Goal: Task Accomplishment & Management: Manage account settings

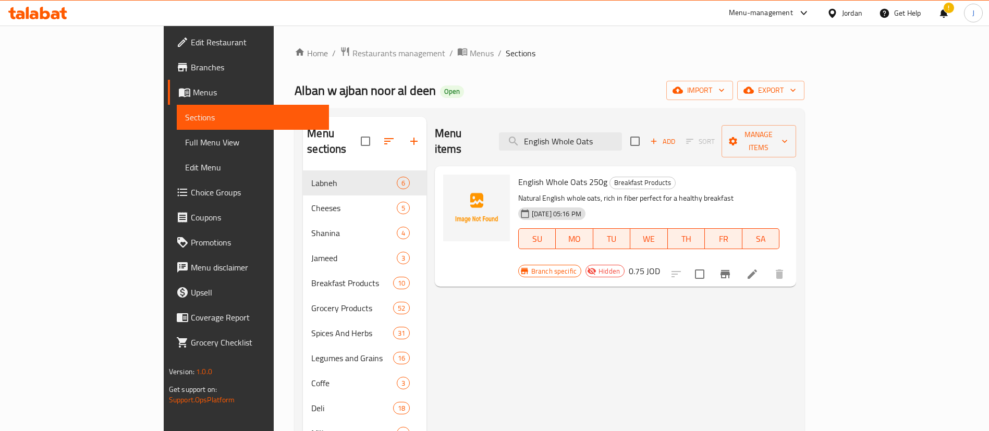
click at [851, 15] on div "Jordan" at bounding box center [852, 12] width 20 height 11
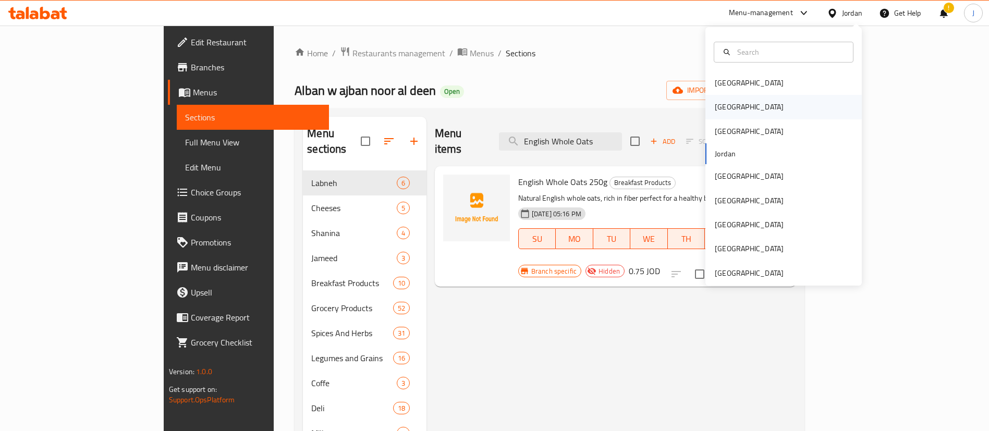
click at [721, 106] on div "[GEOGRAPHIC_DATA]" at bounding box center [748, 107] width 85 height 24
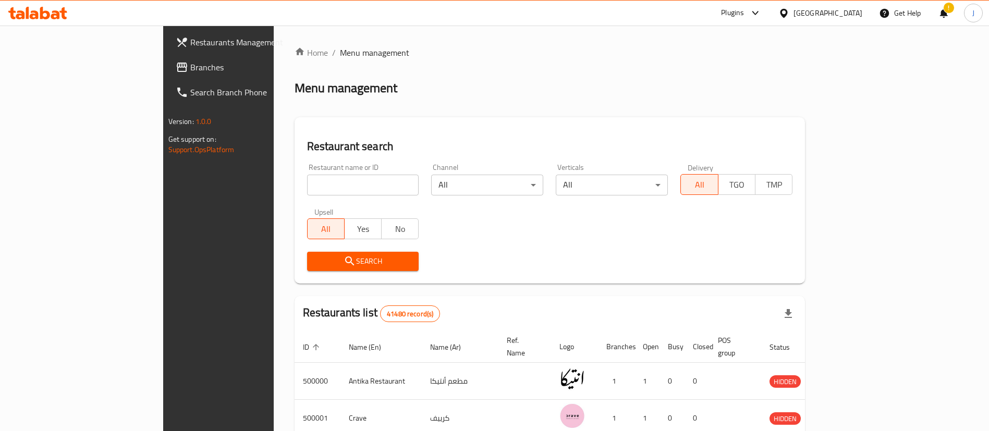
click at [307, 183] on input "search" at bounding box center [363, 185] width 112 height 21
paste input "Alhay Alsharq"
type input "Alhay Alsharq"
click button "Search" at bounding box center [363, 261] width 112 height 19
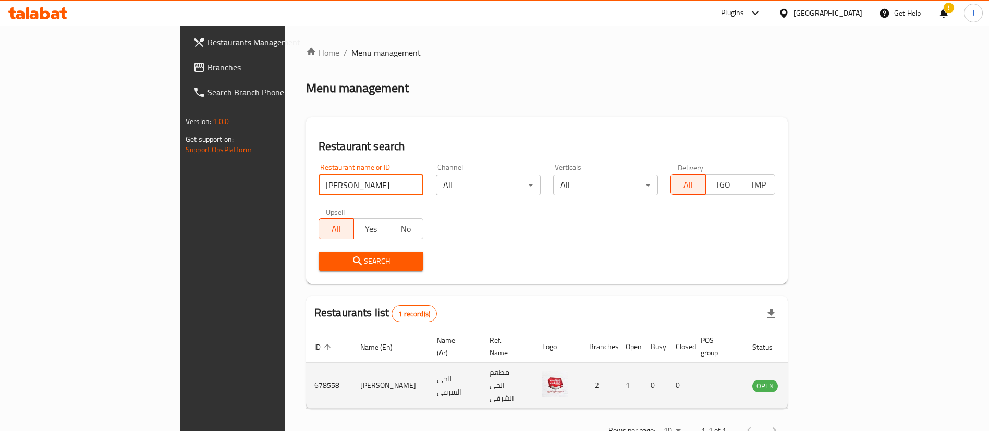
click at [834, 363] on td "enhanced table" at bounding box center [816, 386] width 36 height 46
click at [819, 379] on icon "enhanced table" at bounding box center [813, 385] width 13 height 13
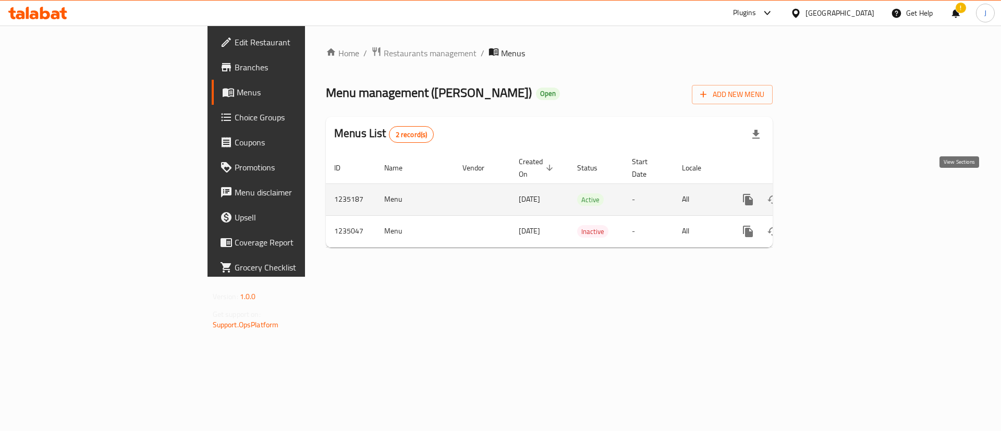
click at [835, 187] on link "enhanced table" at bounding box center [822, 199] width 25 height 25
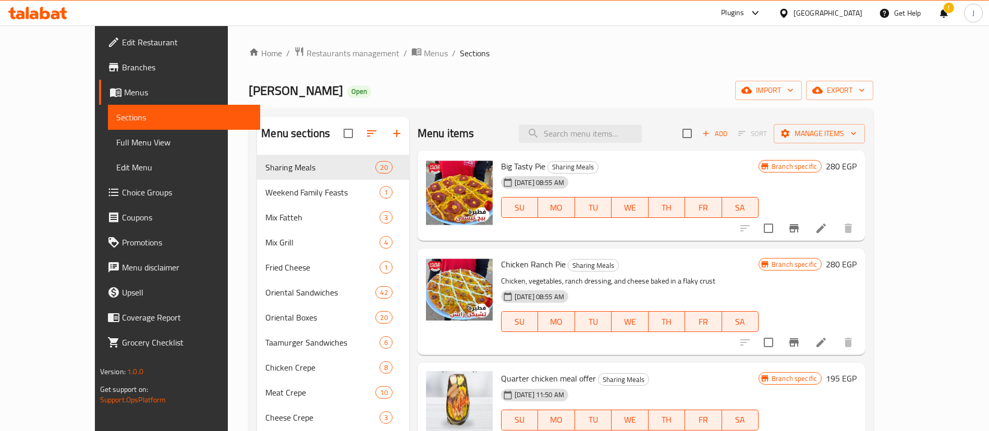
click at [596, 147] on div "Menu items Add Sort Manage items" at bounding box center [640, 134] width 447 height 34
click at [601, 123] on div "Menu items Add Sort Manage items" at bounding box center [640, 134] width 447 height 34
click at [602, 133] on input "search" at bounding box center [580, 134] width 123 height 18
paste input "Alexandrian Liver Dis"
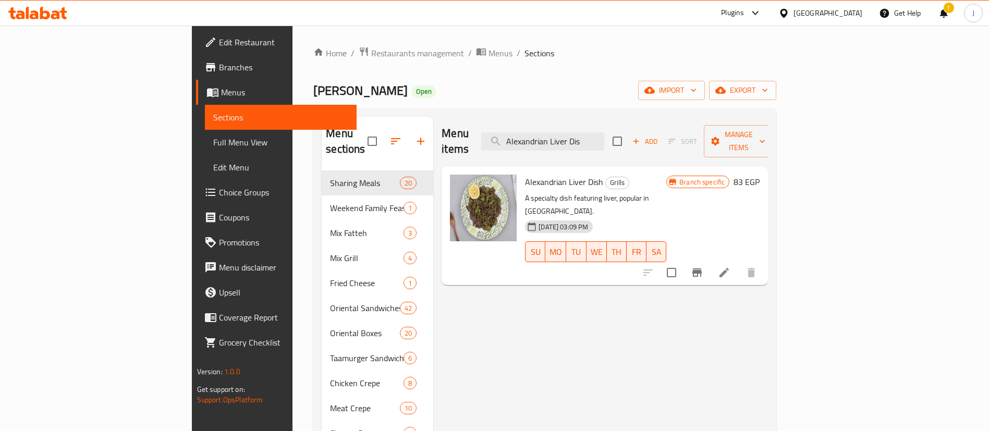
type input "Alexandrian Liver Dis"
click at [213, 148] on span "Full Menu View" at bounding box center [281, 142] width 136 height 13
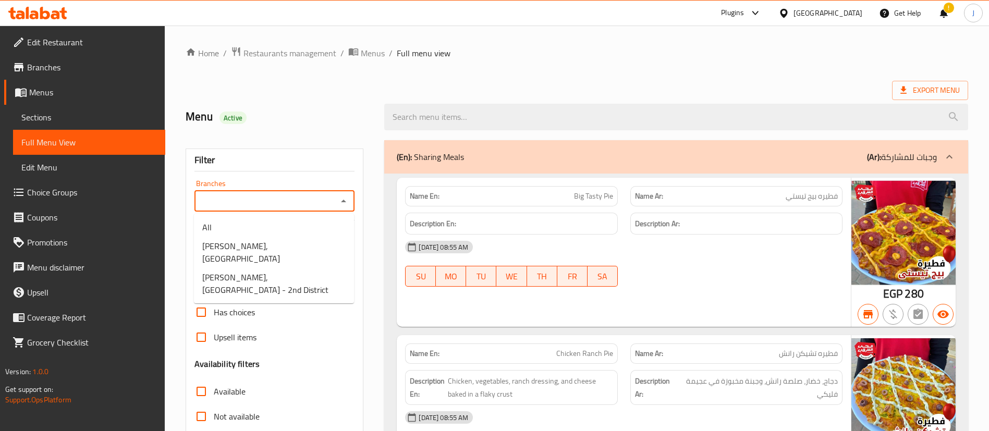
click at [291, 204] on input "Branches" at bounding box center [266, 201] width 137 height 15
paste input "Alhay Alsharqy, El Shorouk - 2nd District"
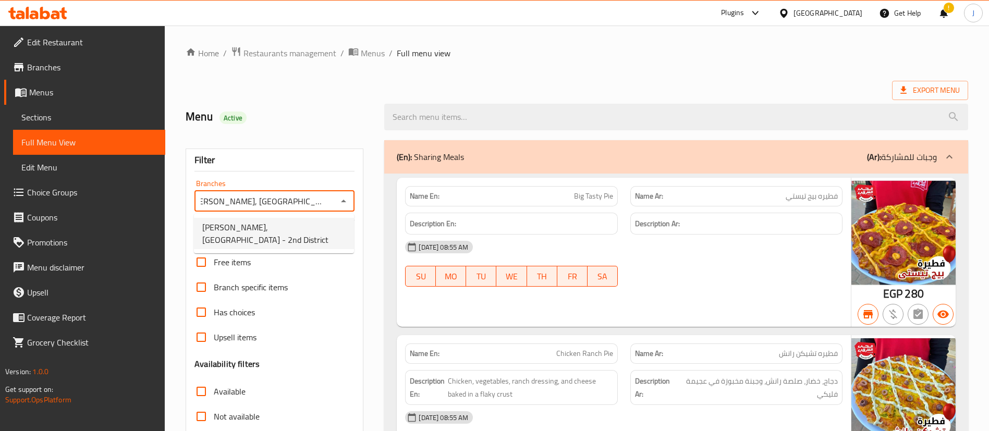
click at [282, 230] on span "Alhay Alsharqy, El Shorouk - 2nd District" at bounding box center [273, 233] width 143 height 25
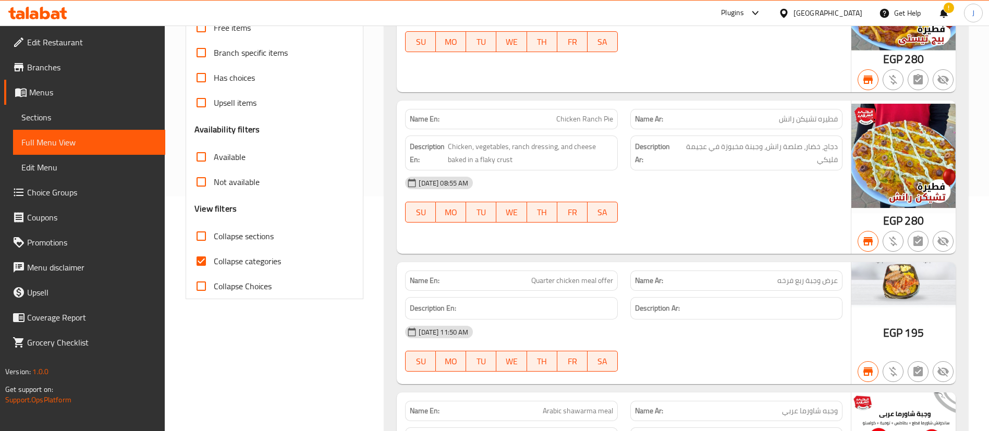
scroll to position [78, 0]
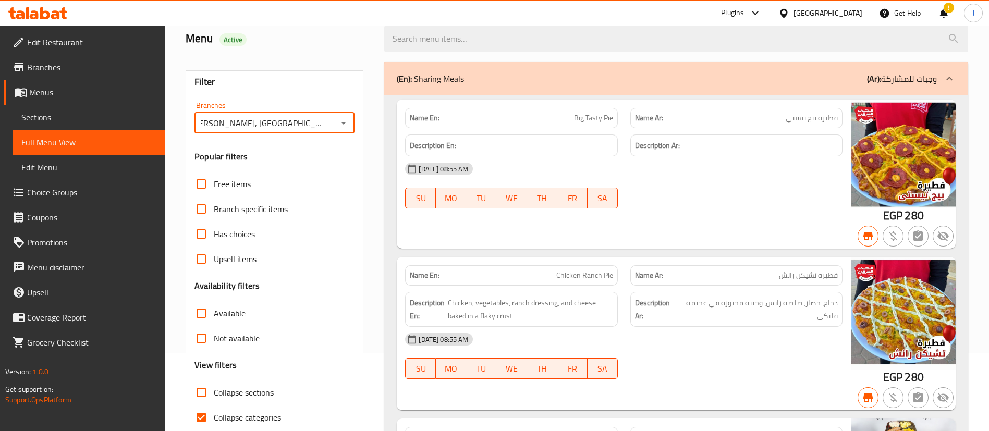
type input "Alhay Alsharqy, El Shorouk - 2nd District"
click at [708, 192] on div "11-05-2025 08:55 AM SU MO TU WE TH FR SA" at bounding box center [624, 185] width 450 height 58
click at [601, 146] on h6 "Description En:" at bounding box center [511, 145] width 203 height 13
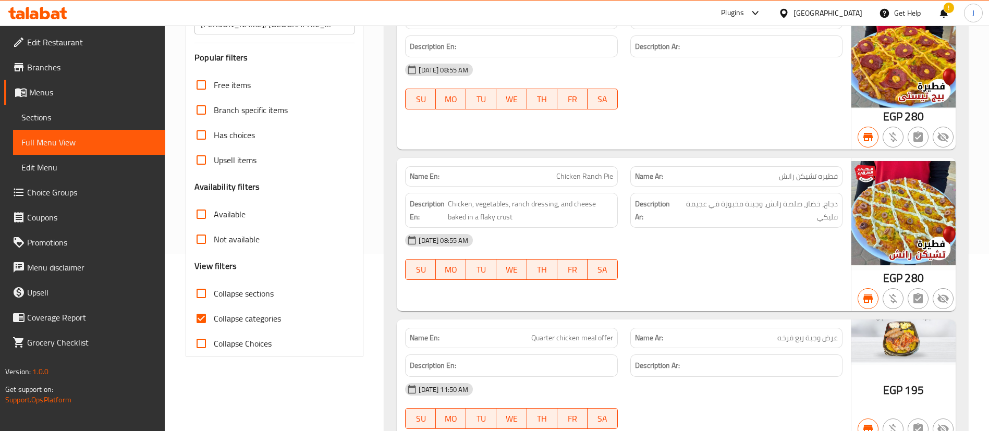
scroll to position [78, 0]
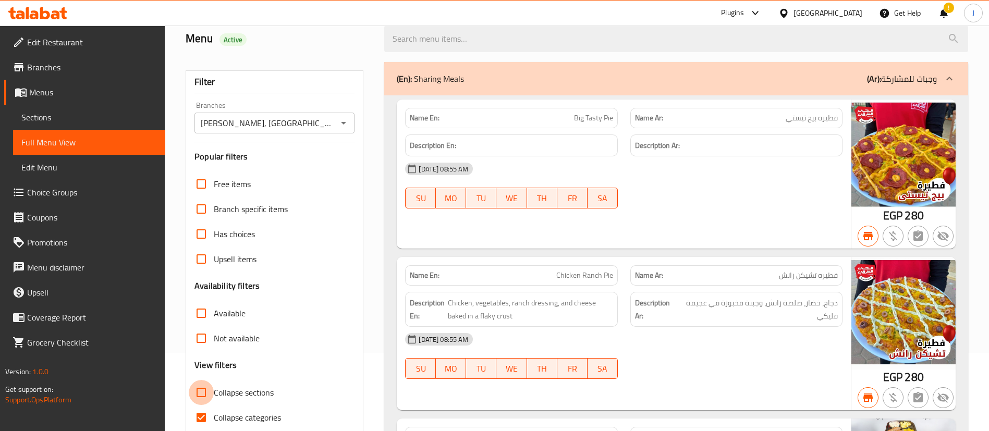
click at [199, 392] on input "Collapse sections" at bounding box center [201, 392] width 25 height 25
checkbox input "true"
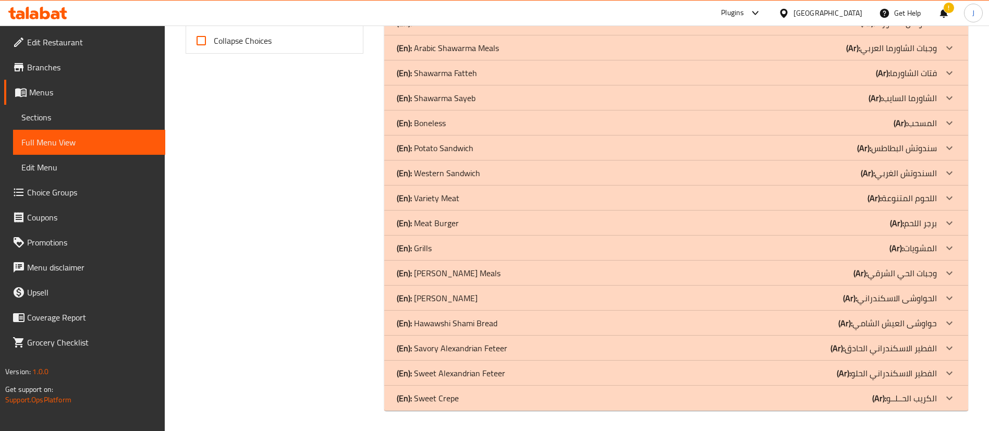
scroll to position [481, 0]
click at [444, 245] on div "(En): Grills (Ar): المشويات" at bounding box center [667, 247] width 540 height 13
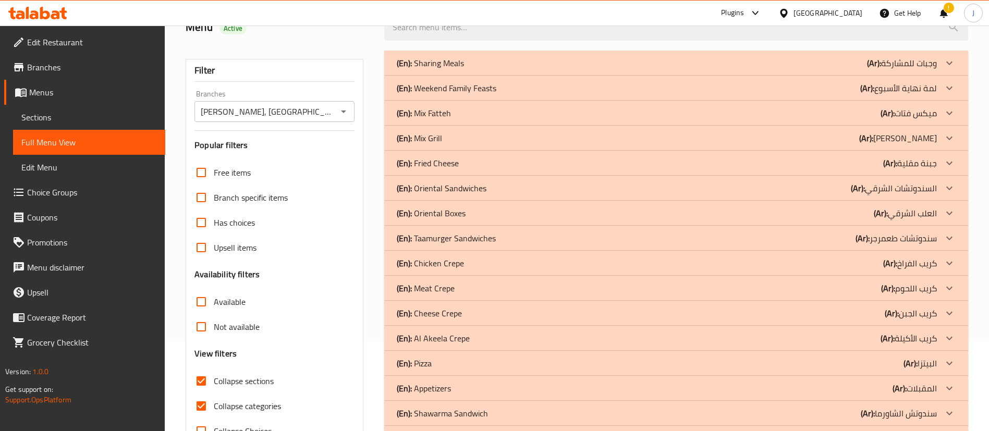
scroll to position [324, 0]
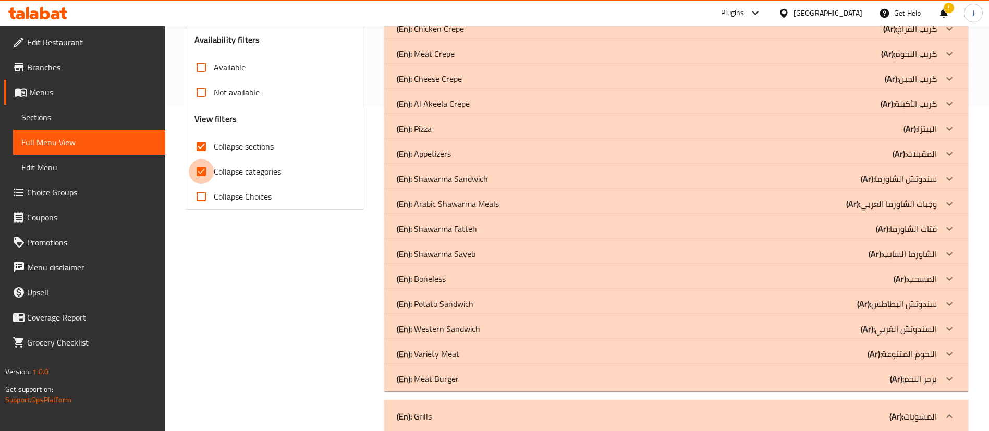
click at [201, 171] on input "Collapse categories" at bounding box center [201, 171] width 25 height 25
checkbox input "false"
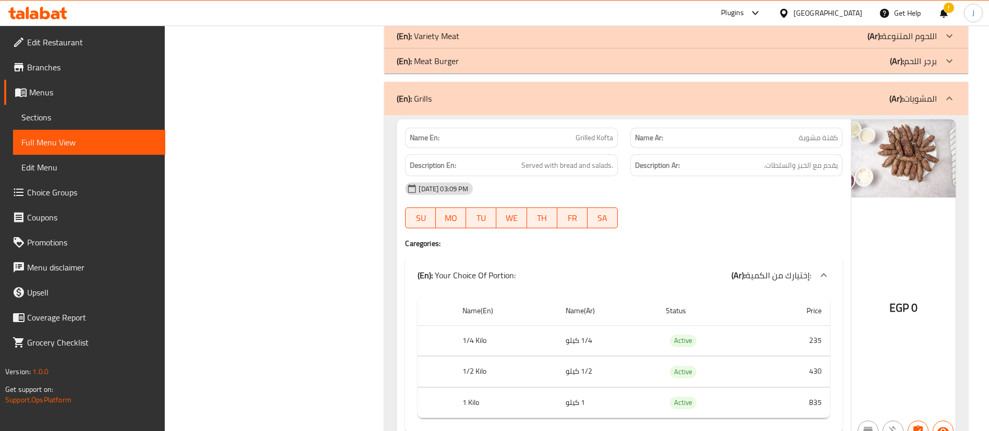
scroll to position [637, 0]
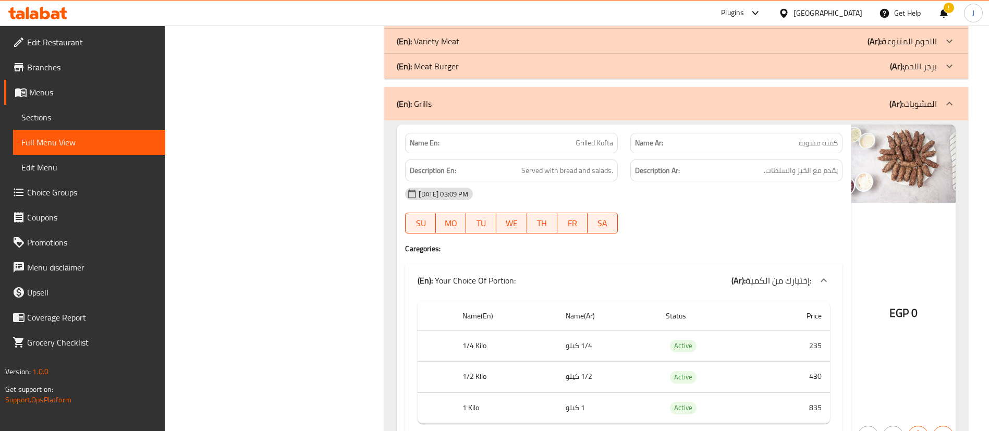
click at [580, 140] on span "Grilled Kofta" at bounding box center [594, 143] width 38 height 11
copy span "Grilled Kofta"
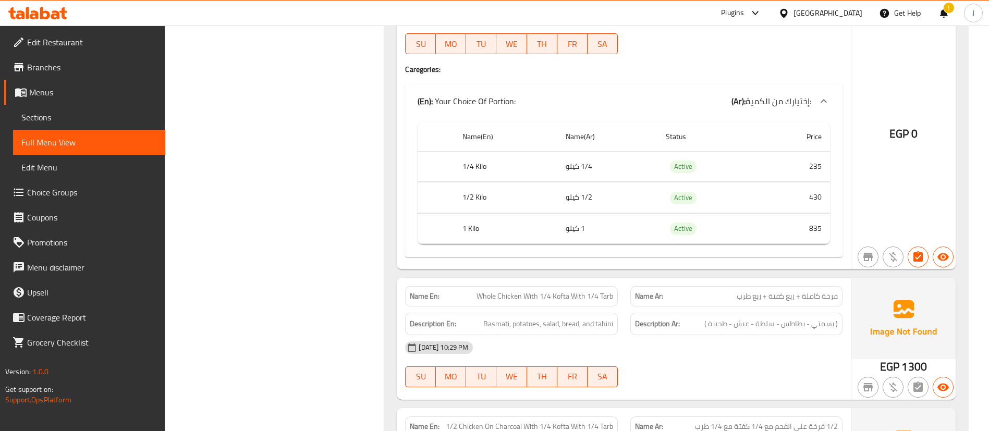
scroll to position [571, 0]
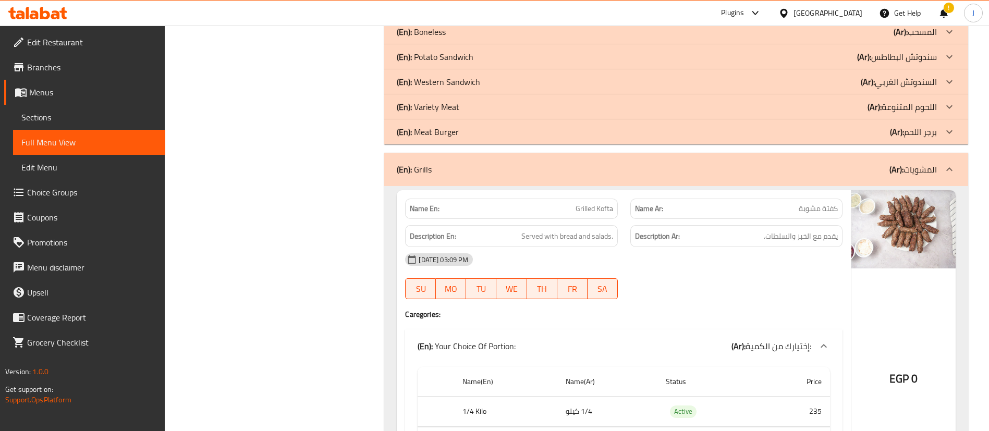
click at [580, 217] on div "Name En: Grilled Kofta" at bounding box center [511, 209] width 212 height 20
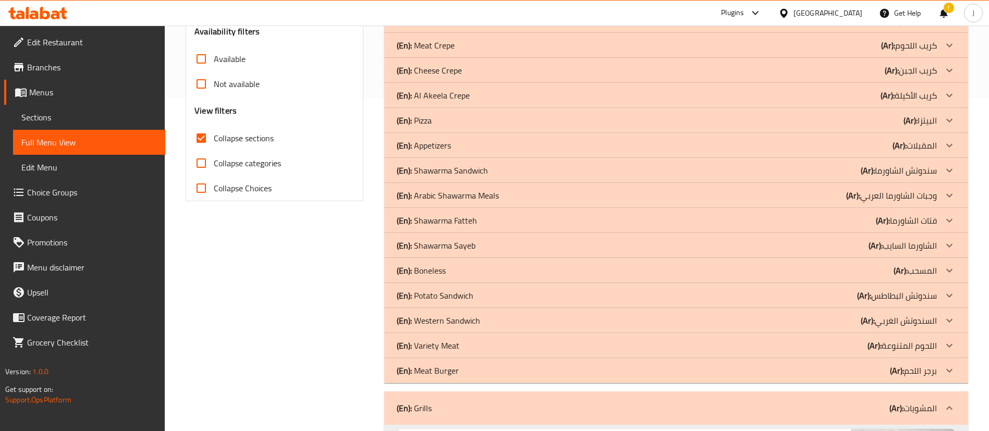
scroll to position [547, 0]
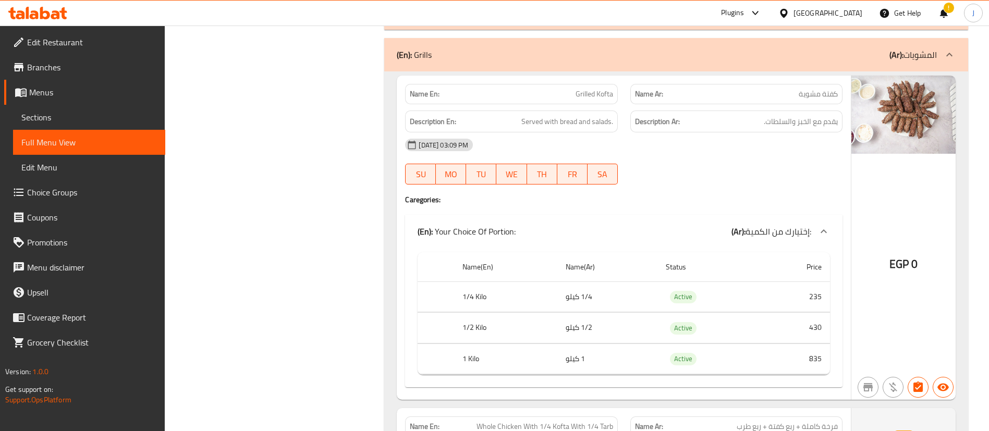
scroll to position [625, 0]
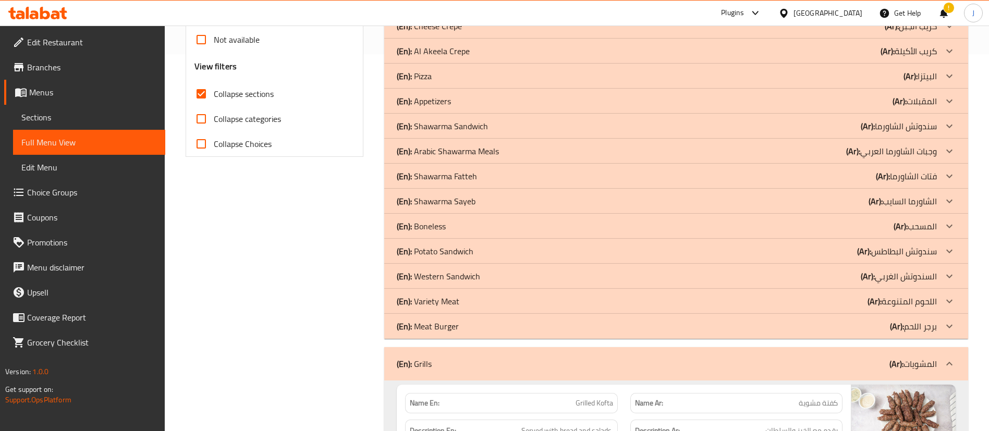
scroll to position [469, 0]
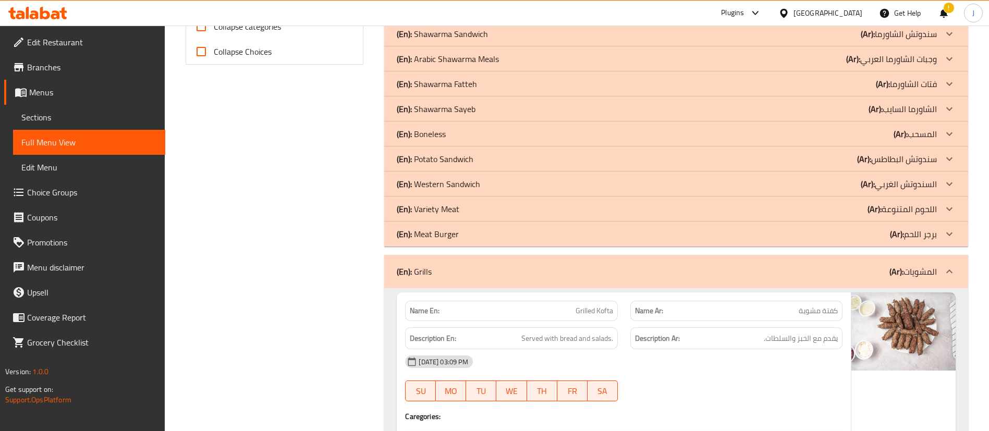
click at [464, 267] on div "(En): Grills (Ar): المشويات" at bounding box center [667, 271] width 540 height 13
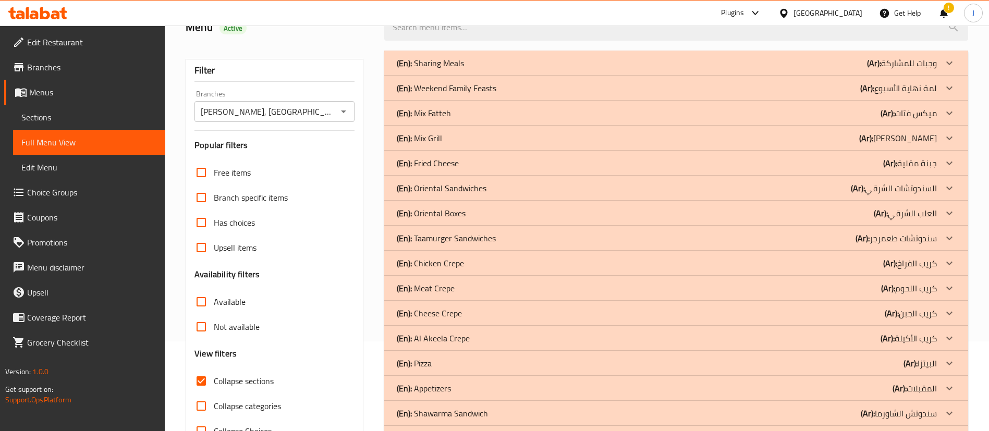
scroll to position [0, 0]
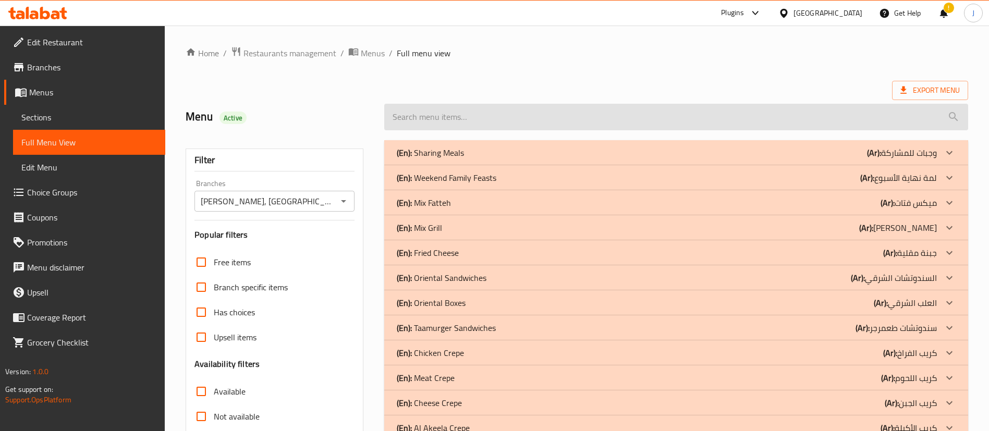
click at [524, 116] on input "search" at bounding box center [676, 117] width 584 height 27
paste input "Meshaltet Baladi"
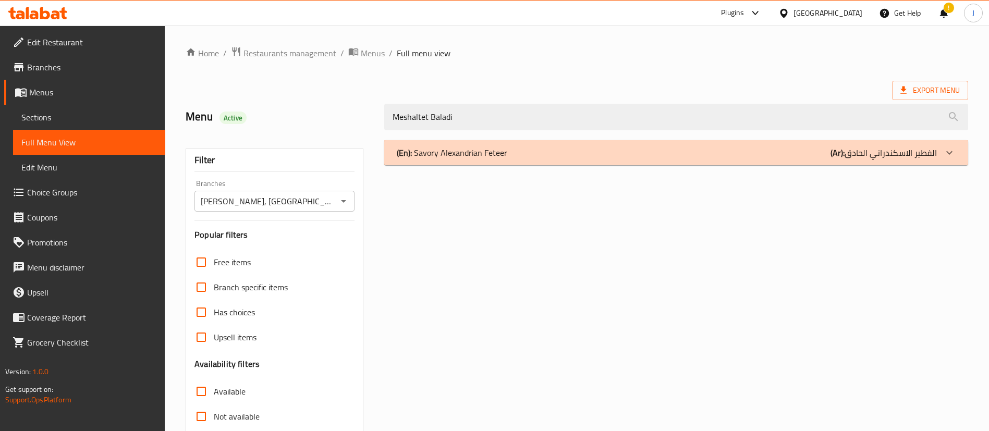
type input "Meshaltet Baladi"
click at [527, 158] on div "(En): Savory Alexandrian Feteer (Ar): الفطير الاسكندراني الحادق" at bounding box center [667, 152] width 540 height 13
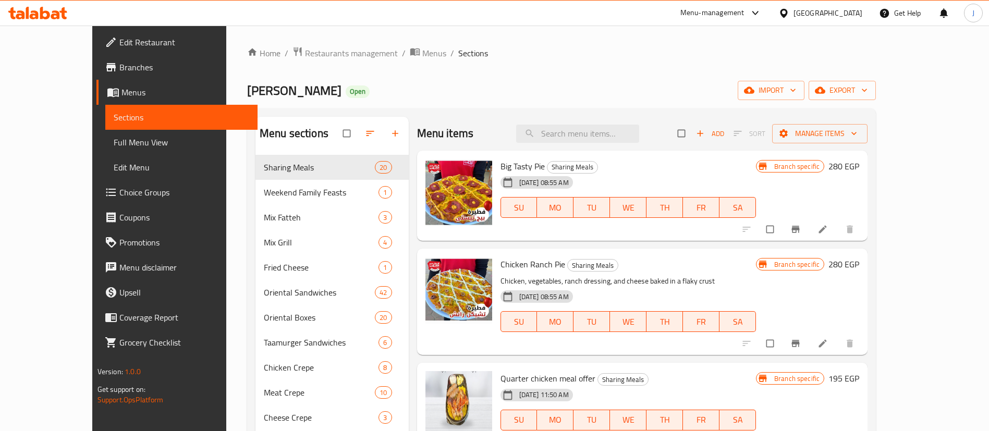
click at [586, 56] on ol "Home / Restaurants management / Menus / Sections" at bounding box center [561, 53] width 629 height 14
click at [119, 65] on span "Branches" at bounding box center [184, 67] width 130 height 13
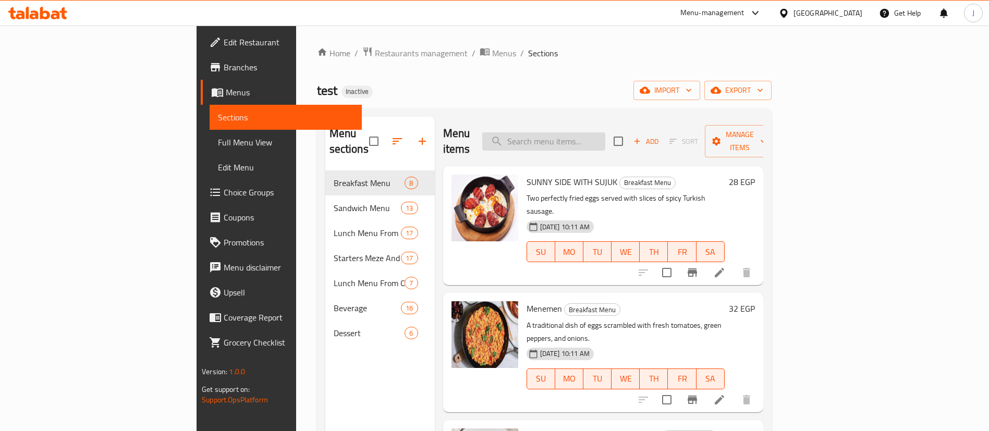
click at [592, 132] on input "search" at bounding box center [543, 141] width 123 height 18
paste input "Alexandrian Liver Dish"
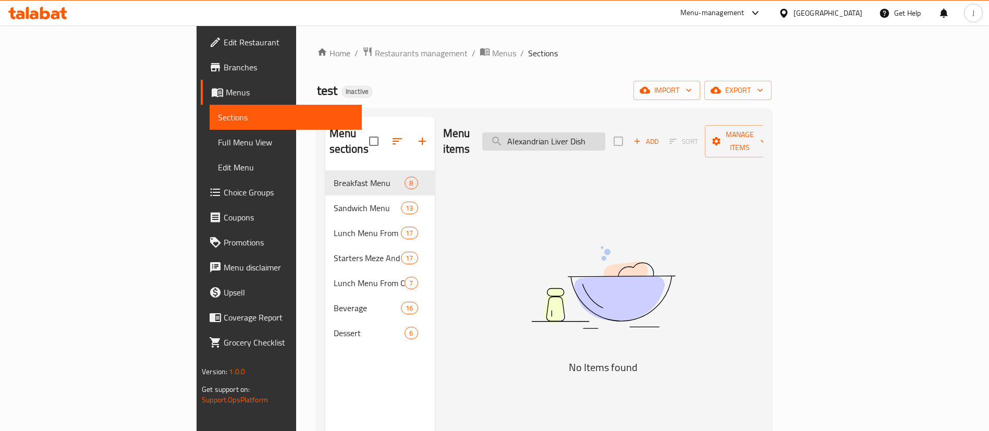
click at [605, 132] on input "Alexandrian Liver Dish" at bounding box center [543, 141] width 123 height 18
type input "مشلتت بلدي"
click at [610, 181] on div "Menu items مشلتت بلدي Add Sort Manage items No Items found" at bounding box center [599, 332] width 328 height 431
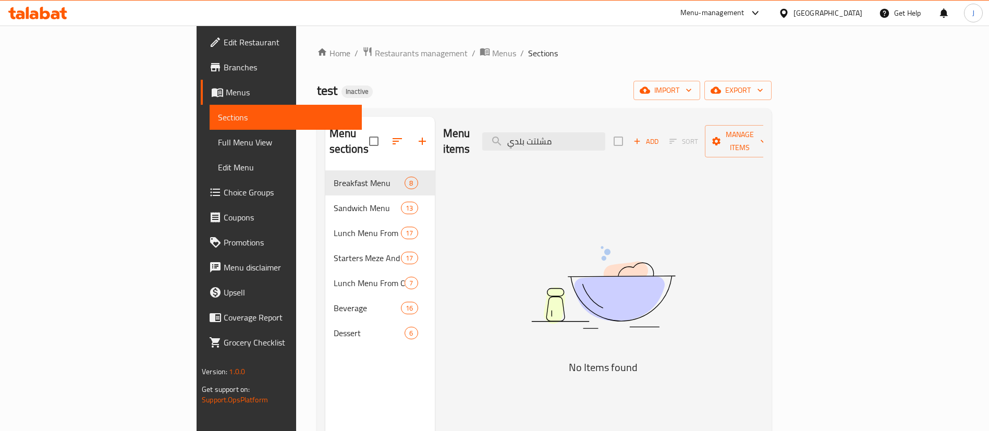
click at [568, 84] on div "test Inactive import export" at bounding box center [544, 90] width 454 height 19
click at [599, 218] on img at bounding box center [603, 287] width 261 height 138
click at [686, 67] on div "Home / Restaurants management / Menus / Sections test Inactive import export Me…" at bounding box center [544, 301] width 454 height 510
click at [667, 68] on div "Home / Restaurants management / Menus / Sections test Inactive import export Me…" at bounding box center [544, 301] width 454 height 510
click at [678, 87] on div "test Inactive import export" at bounding box center [544, 90] width 454 height 19
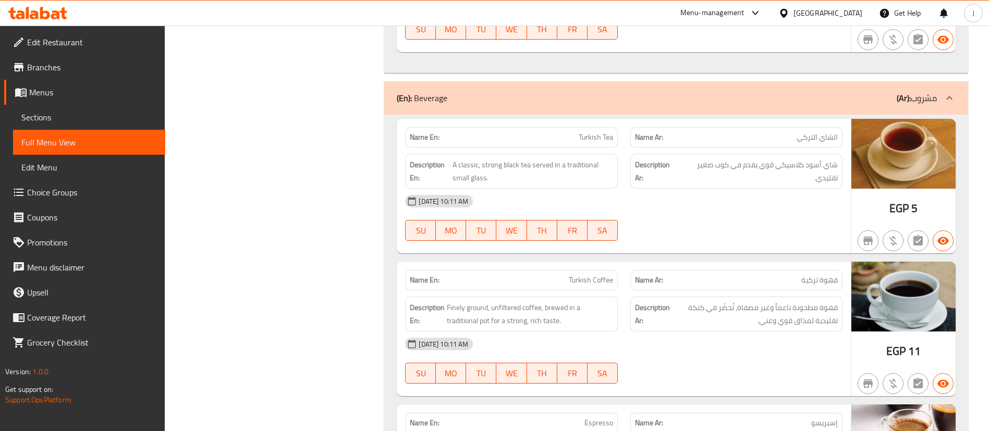
scroll to position [9014, 0]
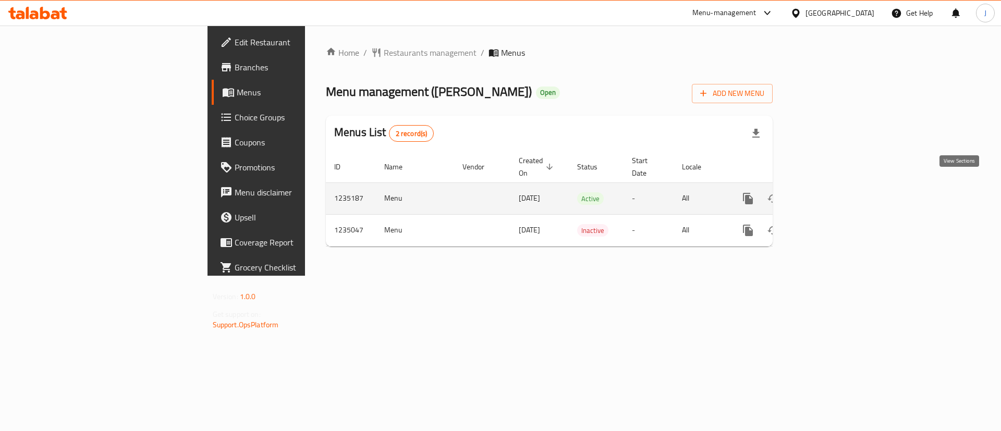
click at [829, 192] on icon "enhanced table" at bounding box center [823, 198] width 13 height 13
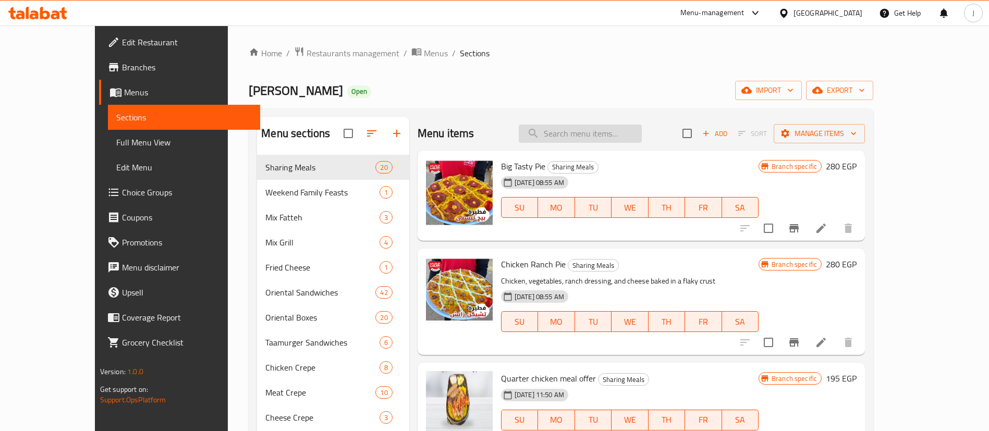
click at [607, 126] on input "search" at bounding box center [580, 134] width 123 height 18
paste input "Whole Chicken Meal"
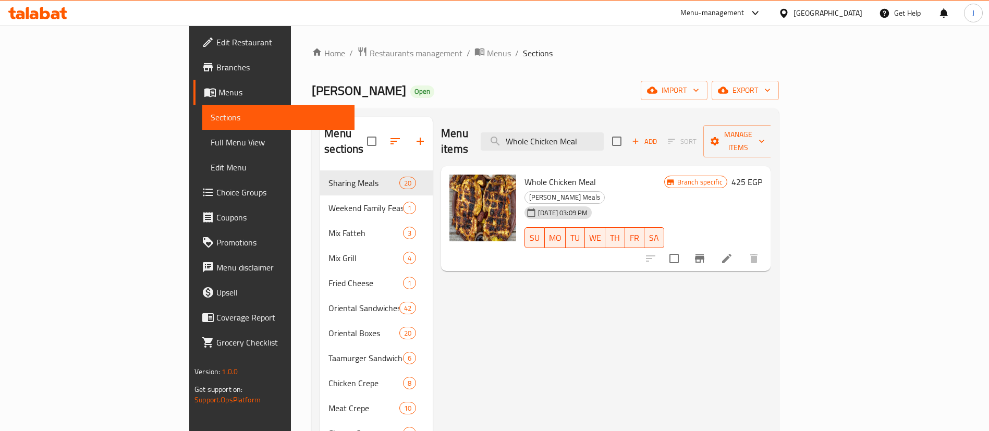
drag, startPoint x: 553, startPoint y: 166, endPoint x: 623, endPoint y: 166, distance: 69.8
click at [623, 175] on h6 "Whole Chicken Meal Alhay Alsharqy Meals" at bounding box center [594, 189] width 140 height 29
copy span "Alhay Alsharqy Meals"
click at [604, 134] on input "Whole Chicken Meal" at bounding box center [542, 141] width 123 height 18
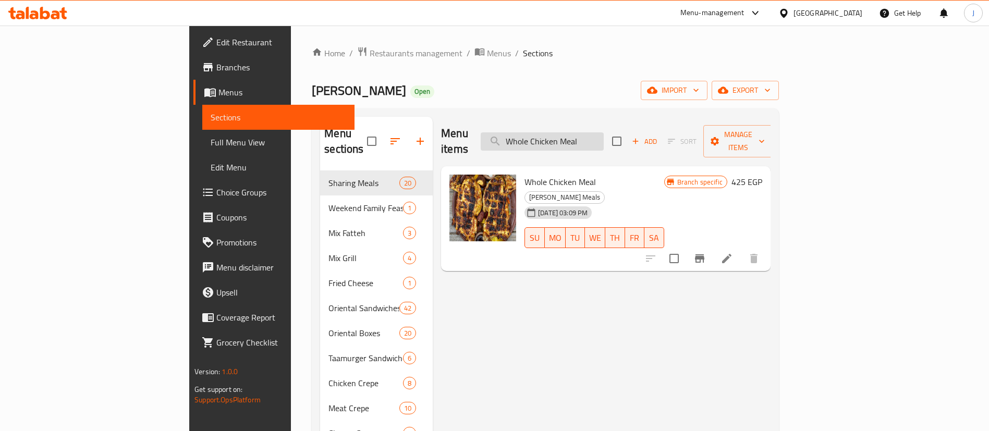
click at [604, 134] on input "Whole Chicken Meal" at bounding box center [542, 141] width 123 height 18
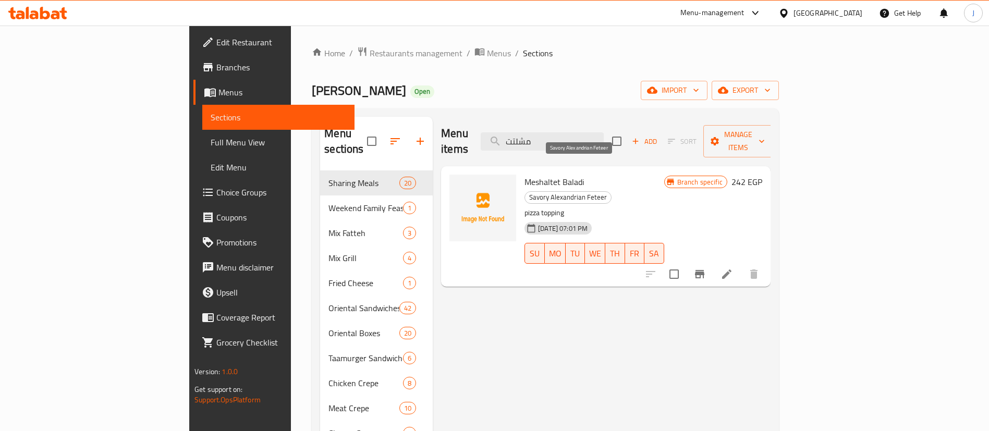
type input "مشلتت"
drag, startPoint x: 539, startPoint y: 165, endPoint x: 618, endPoint y: 166, distance: 78.2
click at [611, 191] on span "Savory Alexandrian Feteer" at bounding box center [568, 197] width 86 height 12
click at [524, 174] on span "Meshaltet Baladi" at bounding box center [553, 182] width 59 height 16
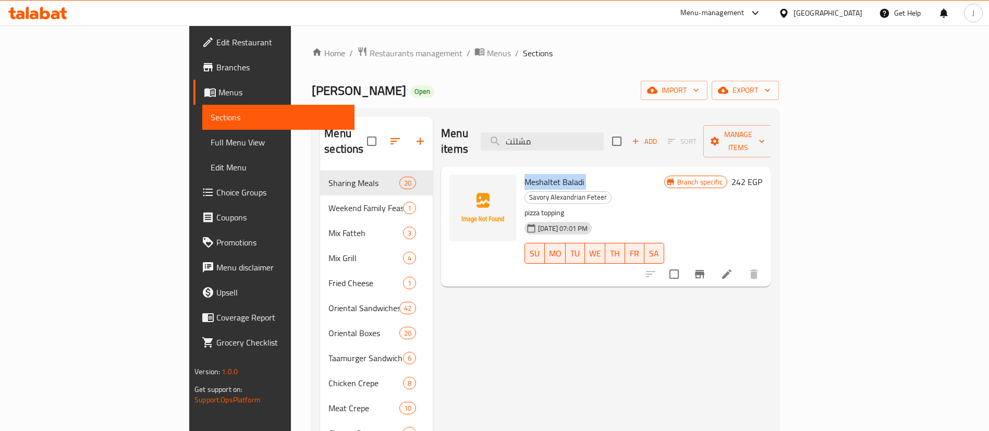
click at [524, 174] on span "Meshaltet Baladi" at bounding box center [553, 182] width 59 height 16
copy h6 "Meshaltet Baladi"
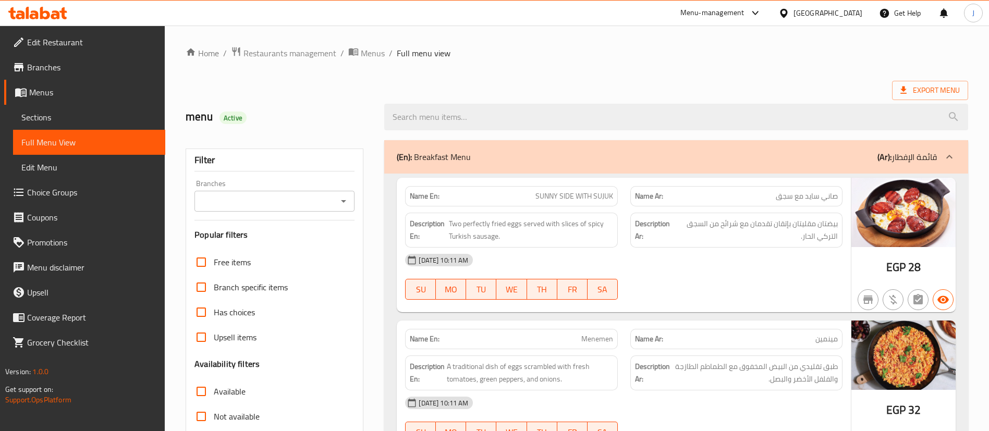
click at [843, 11] on div "Egypt" at bounding box center [827, 12] width 69 height 11
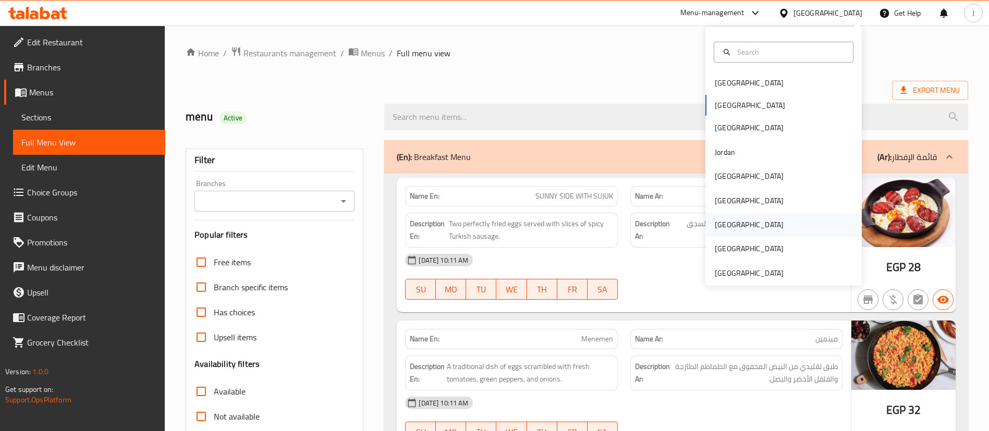
click at [721, 223] on div "[GEOGRAPHIC_DATA]" at bounding box center [748, 225] width 85 height 24
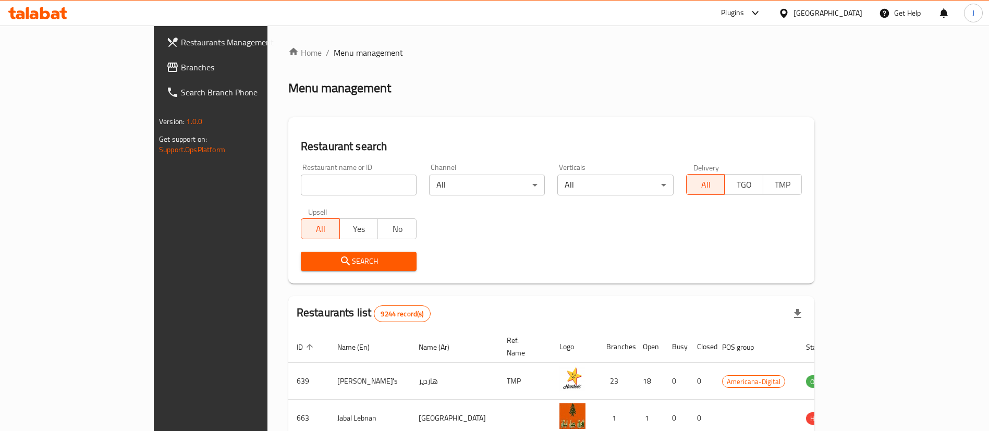
click at [301, 187] on input "search" at bounding box center [359, 185] width 116 height 21
paste input "b59e-2a28bacc662c 773905"
type input "b59e-2a28bacc662c 773905"
click at [181, 66] on span "Branches" at bounding box center [246, 67] width 130 height 13
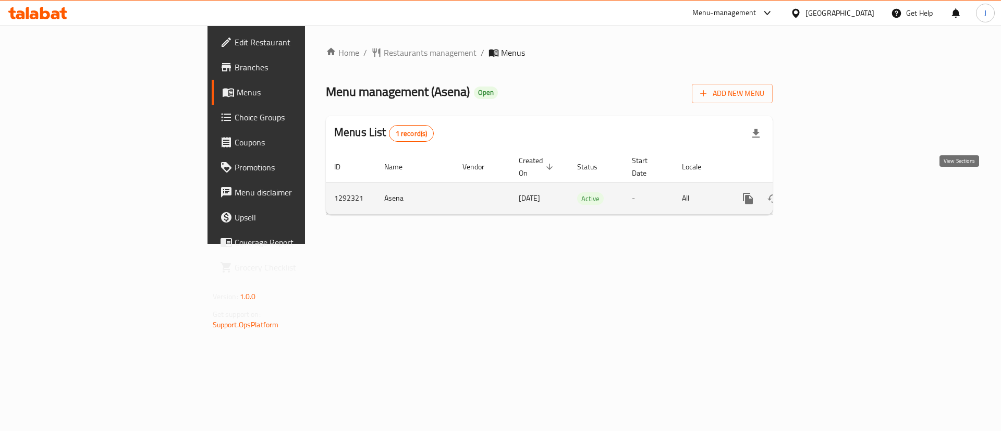
click at [828, 194] on icon "enhanced table" at bounding box center [822, 198] width 9 height 9
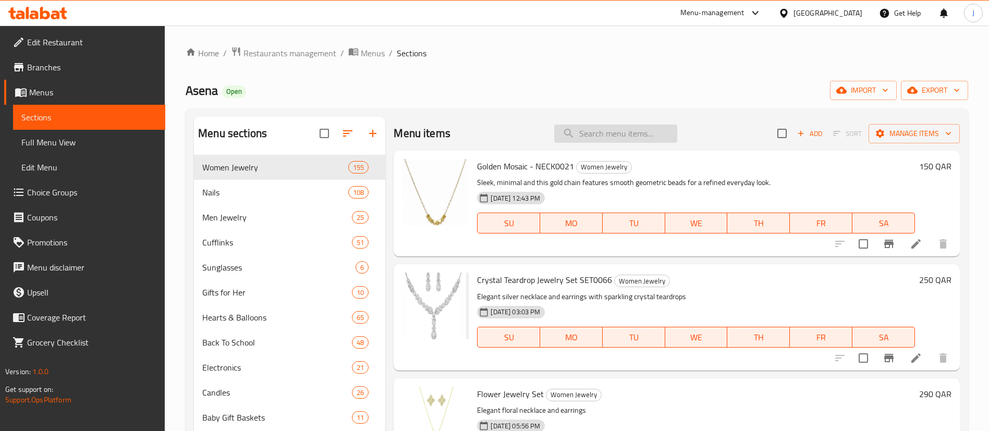
click at [573, 138] on input "search" at bounding box center [615, 134] width 123 height 18
paste input "Lavender Nails"
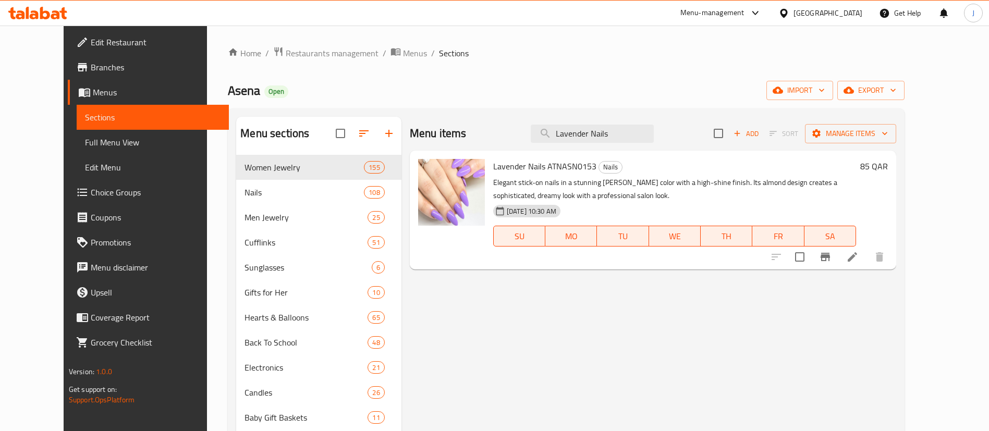
type input "Lavender Nails"
click at [502, 182] on p "Elegant stick-on nails in a stunning [PERSON_NAME] color with a high-shine fini…" at bounding box center [674, 189] width 363 height 26
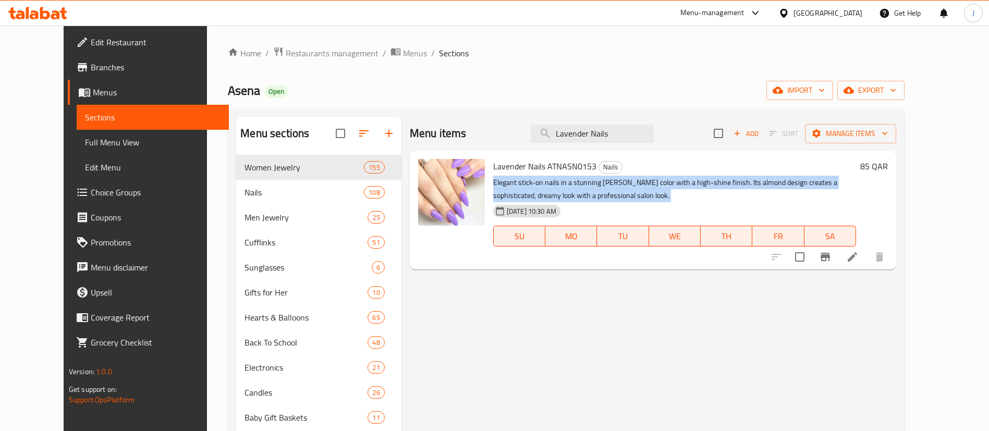
click at [502, 182] on p "Elegant stick-on nails in a stunning [PERSON_NAME] color with a high-shine fini…" at bounding box center [674, 189] width 363 height 26
copy div "Elegant stick-on nails in a stunning [PERSON_NAME] color with a high-shine fini…"
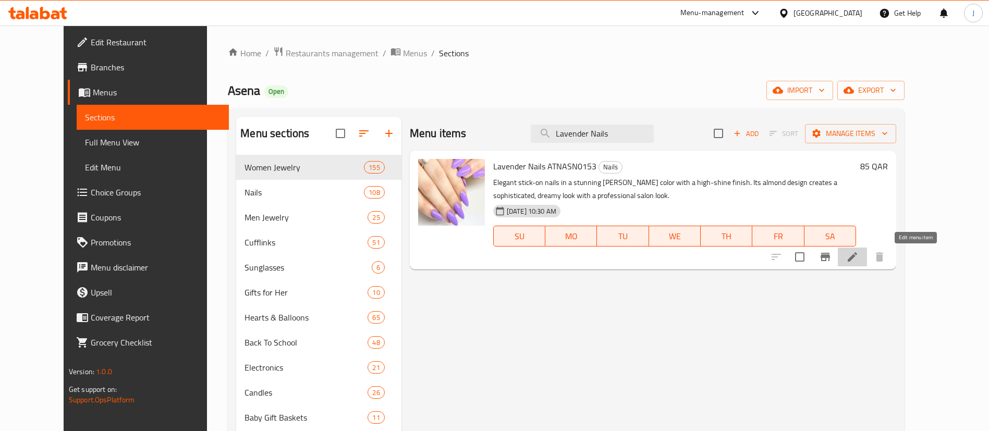
click at [857, 259] on icon at bounding box center [851, 256] width 9 height 9
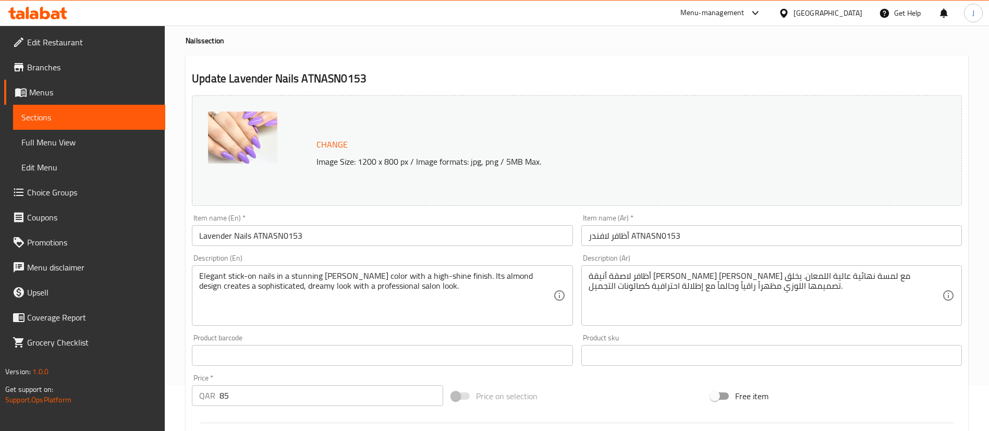
scroll to position [78, 0]
